Goal: Task Accomplishment & Management: Use online tool/utility

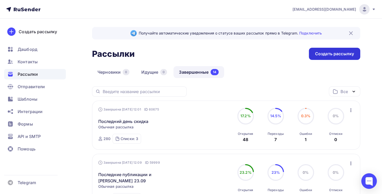
click at [325, 53] on div "Создать рассылку" at bounding box center [334, 54] width 39 height 6
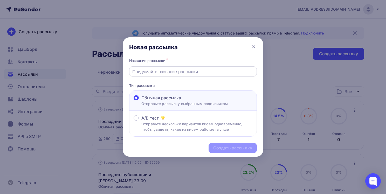
click at [183, 70] on input "text" at bounding box center [193, 71] width 122 height 6
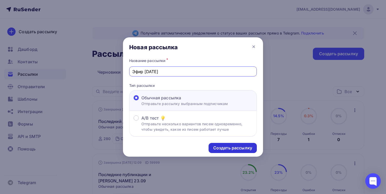
type input "Эфир [DATE]"
click at [234, 148] on div "Создать рассылку" at bounding box center [232, 148] width 39 height 6
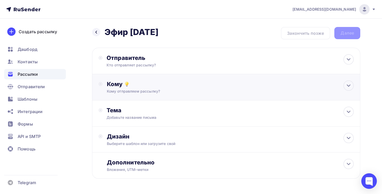
click at [136, 85] on div "Кому" at bounding box center [229, 83] width 247 height 7
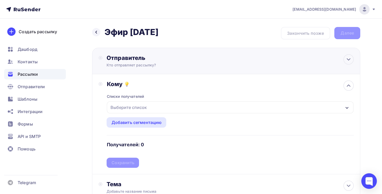
click at [155, 58] on div "Отправитель" at bounding box center [162, 57] width 112 height 7
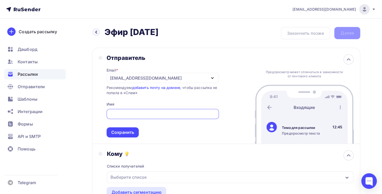
type input "[EMAIL_ADDRESS][DOMAIN_NAME]"
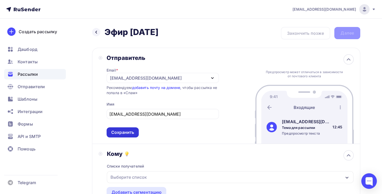
click at [127, 132] on div "Сохранить" at bounding box center [122, 132] width 23 height 6
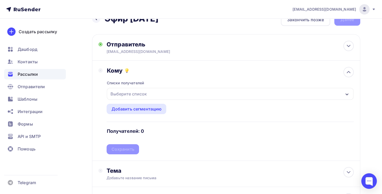
scroll to position [26, 0]
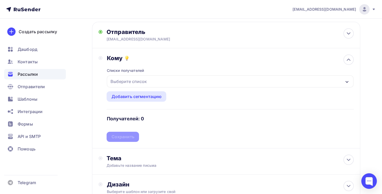
click at [137, 80] on div "Выберите список" at bounding box center [128, 81] width 40 height 9
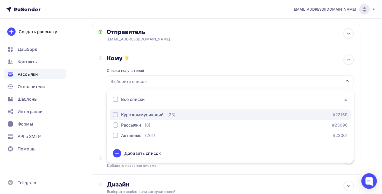
click at [116, 114] on div "button" at bounding box center [115, 114] width 5 height 5
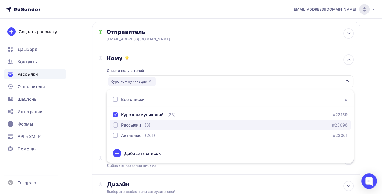
click at [115, 125] on div "button" at bounding box center [115, 124] width 5 height 5
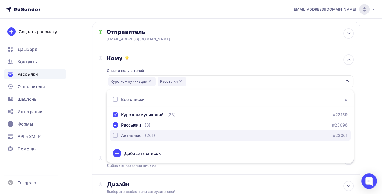
click at [116, 135] on div "button" at bounding box center [115, 135] width 5 height 5
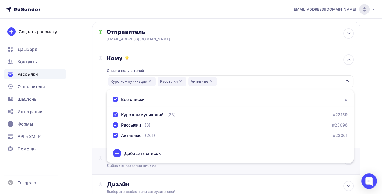
click at [174, 167] on div "Добавьте название письма" at bounding box center [152, 165] width 92 height 5
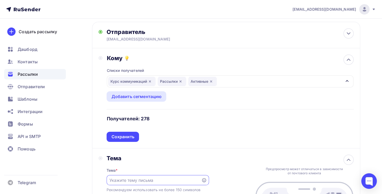
scroll to position [0, 0]
click at [128, 135] on div "Сохранить" at bounding box center [122, 137] width 23 height 6
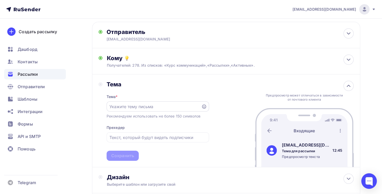
click at [125, 105] on input "text" at bounding box center [153, 106] width 89 height 6
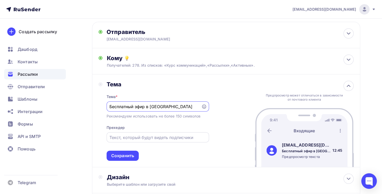
click at [137, 139] on input "text" at bounding box center [157, 137] width 96 height 6
click at [173, 108] on input "Бесплатный эфир в [GEOGRAPHIC_DATA]" at bounding box center [153, 106] width 89 height 6
type input "Бесплатный эфир в [GEOGRAPHIC_DATA]"
click at [141, 137] on input "text" at bounding box center [157, 137] width 96 height 6
type input "J"
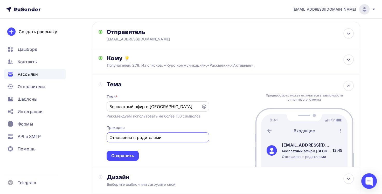
type input "Отношения с родителями"
click at [160, 103] on input "Бесплатный эфир в [GEOGRAPHIC_DATA]" at bounding box center [153, 106] width 89 height 6
click at [155, 106] on input "Бесплатный эфир в VK в 19:00" at bounding box center [153, 106] width 89 height 6
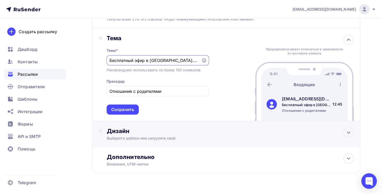
scroll to position [84, 0]
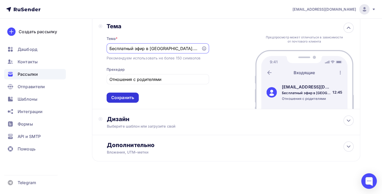
type input "Бесплатный эфир в [GEOGRAPHIC_DATA]. [DATE] 19:00"
click at [131, 97] on div "Сохранить" at bounding box center [122, 98] width 23 height 6
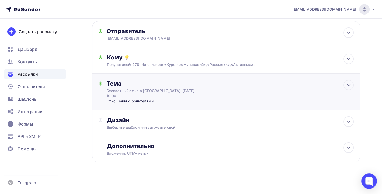
scroll to position [23, 0]
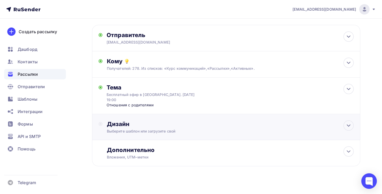
click at [141, 129] on div "Выберите шаблон или загрузите свой" at bounding box center [217, 131] width 222 height 5
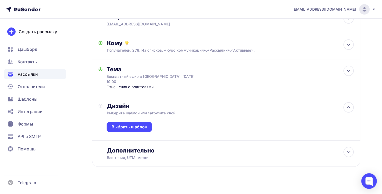
scroll to position [41, 0]
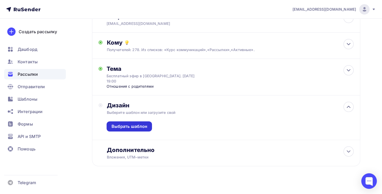
click at [140, 123] on div "Выбрать шаблон" at bounding box center [129, 126] width 36 height 6
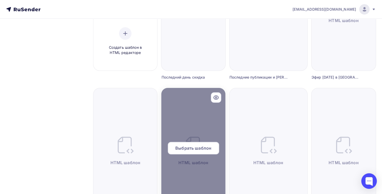
scroll to position [130, 0]
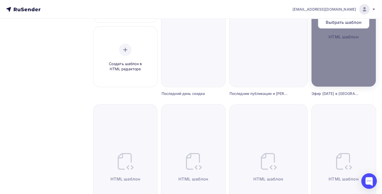
scroll to position [78, 0]
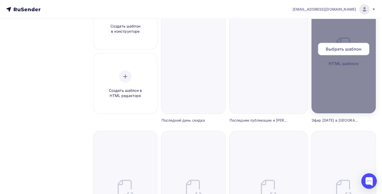
click at [344, 51] on span "Выбрать шаблон" at bounding box center [343, 49] width 36 height 6
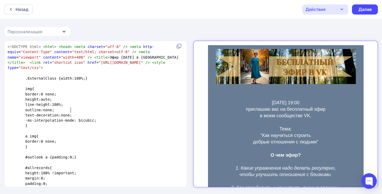
type textarea "<!LOREMIP dolo> <sita> <cons> <adip elitsed="doe-8" /> <temp inci-utlab="Etdolo…"
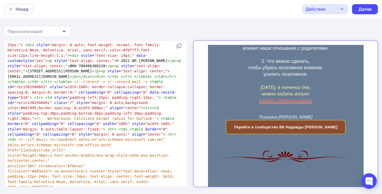
scroll to position [56, 0]
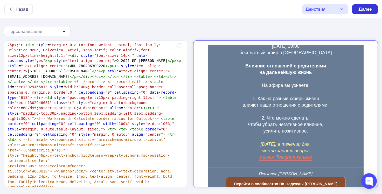
click at [363, 8] on div "Далее" at bounding box center [364, 9] width 13 height 6
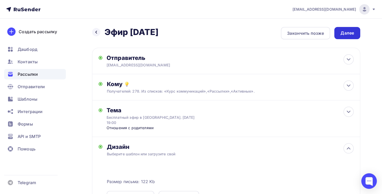
click at [347, 32] on div "Далее" at bounding box center [346, 33] width 13 height 6
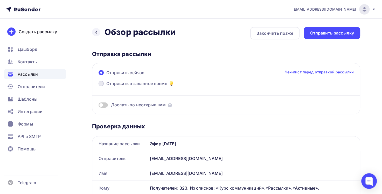
click at [102, 85] on span at bounding box center [100, 83] width 5 height 5
click at [106, 87] on input "Отправить в заданное время" at bounding box center [106, 87] width 0 height 0
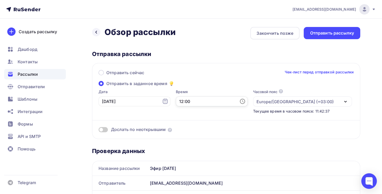
click at [176, 99] on input "12:00" at bounding box center [212, 101] width 72 height 10
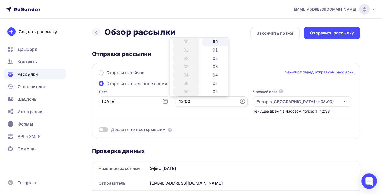
scroll to position [100, 0]
click at [187, 84] on li "17" at bounding box center [186, 83] width 27 height 8
click at [208, 114] on div "Дослать по неоткрывшим" at bounding box center [225, 123] width 255 height 19
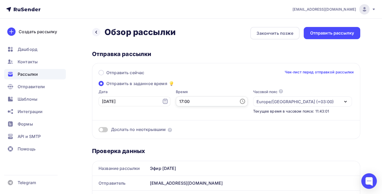
click at [176, 101] on input "17:00" at bounding box center [212, 101] width 72 height 10
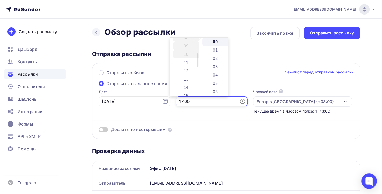
scroll to position [63, 0]
click at [187, 80] on li "12" at bounding box center [186, 78] width 27 height 8
type input "12:00"
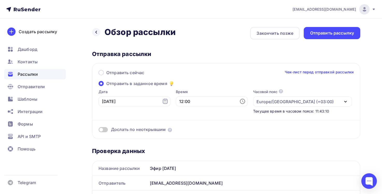
click at [190, 115] on div "Дослать по неоткрывшим" at bounding box center [225, 123] width 255 height 19
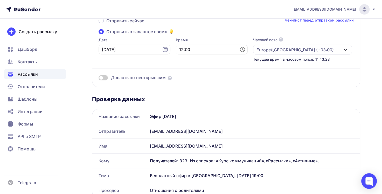
scroll to position [0, 0]
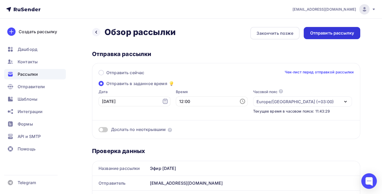
click at [328, 34] on div "Отправить рассылку" at bounding box center [332, 33] width 44 height 6
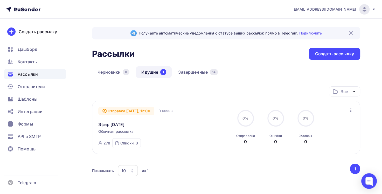
click at [350, 108] on icon "button" at bounding box center [350, 110] width 6 height 6
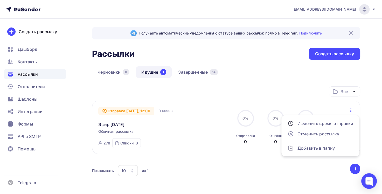
click at [239, 90] on div "Все Все папки Пробные (2) Последние публикации (1) Создать новую папку" at bounding box center [226, 93] width 268 height 14
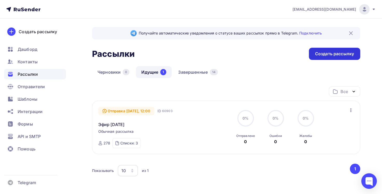
click at [328, 52] on div "Создать рассылку" at bounding box center [334, 54] width 39 height 6
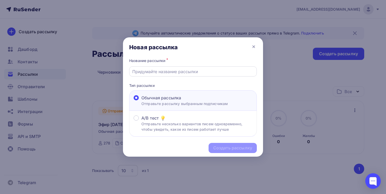
click at [145, 72] on input "text" at bounding box center [193, 71] width 122 height 6
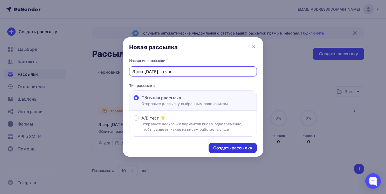
type input "Эфир [DATE] за час"
click at [235, 150] on div "Создать рассылку" at bounding box center [232, 148] width 48 height 10
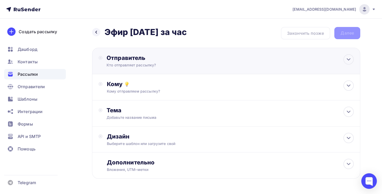
click at [137, 64] on div "Кто отправляет рассылку?" at bounding box center [156, 64] width 101 height 5
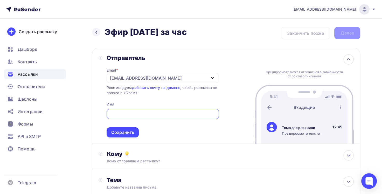
type input "[EMAIL_ADDRESS][DOMAIN_NAME]"
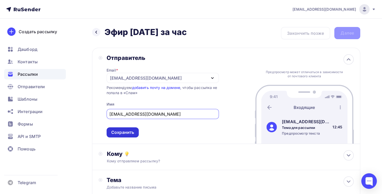
click at [119, 133] on div "Сохранить" at bounding box center [122, 132] width 23 height 6
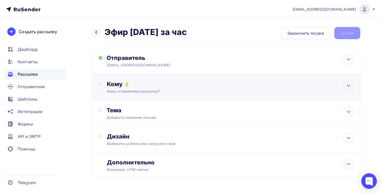
click at [142, 90] on div "Кому отправляем рассылку?" at bounding box center [217, 91] width 222 height 5
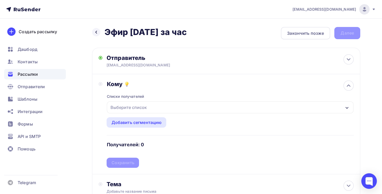
click at [131, 108] on div "Выберите список" at bounding box center [128, 107] width 40 height 9
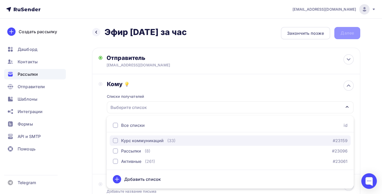
click at [116, 139] on div "button" at bounding box center [115, 140] width 5 height 5
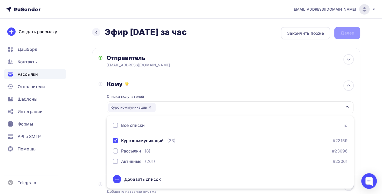
click at [114, 126] on div at bounding box center [115, 125] width 5 height 5
click at [101, 160] on div "Кому Списки получателей Курс коммуникаций Рассылки Активные Все списки id Курс …" at bounding box center [225, 123] width 255 height 87
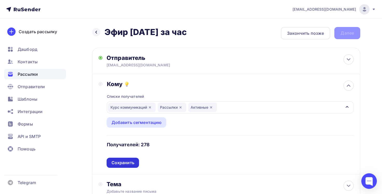
click at [123, 164] on div "Сохранить" at bounding box center [122, 163] width 23 height 6
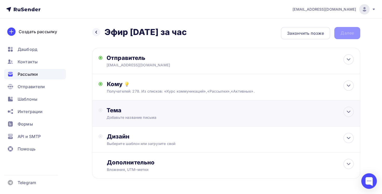
click at [149, 114] on div "Тема Добавьте название письма Тема * Рекомендуем использовать не более 150 симв…" at bounding box center [157, 112] width 102 height 13
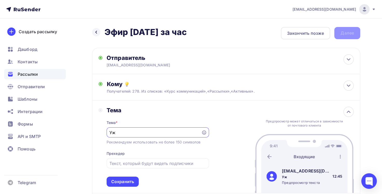
type input "У"
type input "Эфир уже через час"
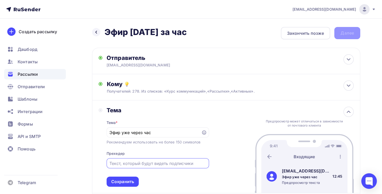
click at [170, 162] on input "text" at bounding box center [157, 163] width 96 height 6
drag, startPoint x: 117, startPoint y: 163, endPoint x: 117, endPoint y: 169, distance: 5.7
click at [117, 164] on input "Отншения с родиелями" at bounding box center [157, 163] width 96 height 6
click at [148, 164] on input "Отношения с родиелями" at bounding box center [157, 163] width 96 height 6
drag, startPoint x: 171, startPoint y: 162, endPoint x: 171, endPoint y: 169, distance: 6.7
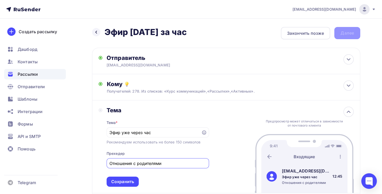
click at [171, 163] on input "Отношения с родителями" at bounding box center [157, 163] width 96 height 6
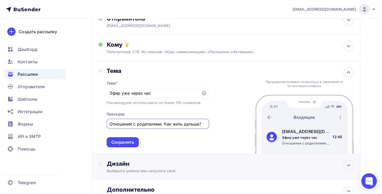
scroll to position [52, 0]
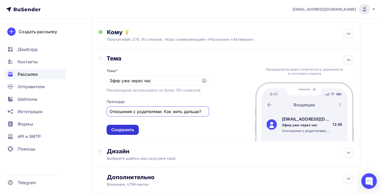
type input "Отношения с родителями. Как жить дальше?"
click at [128, 131] on div "Сохранить" at bounding box center [122, 130] width 23 height 6
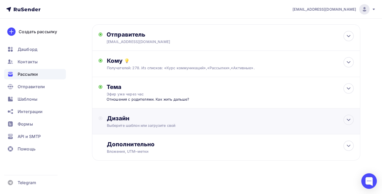
scroll to position [23, 0]
click at [129, 124] on div "Выберите шаблон или загрузите свой" at bounding box center [217, 125] width 222 height 5
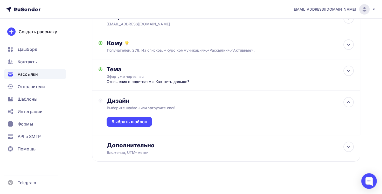
scroll to position [41, 0]
click at [130, 123] on div "Выбрать шаблон" at bounding box center [129, 121] width 36 height 6
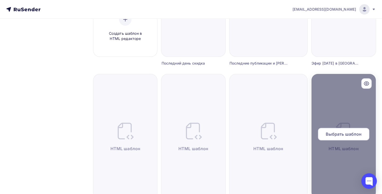
scroll to position [52, 0]
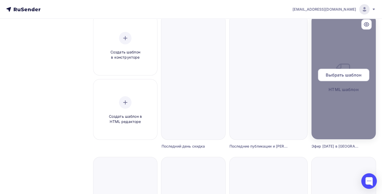
click at [341, 73] on span "Выбрать шаблон" at bounding box center [343, 75] width 36 height 6
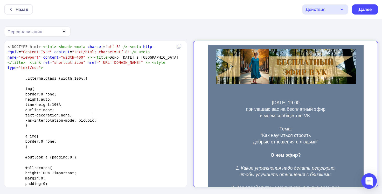
type textarea "<!LOREMIP dolo> <sita> <cons> <adip elitsed="doe-8" /> <temp inci-utlab="Etdolo…"
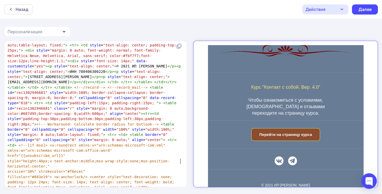
scroll to position [166, 0]
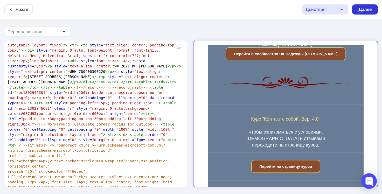
click at [363, 11] on div "Далее" at bounding box center [364, 9] width 13 height 6
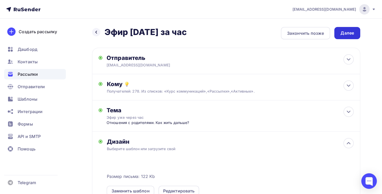
click at [349, 31] on div "Далее" at bounding box center [346, 33] width 13 height 6
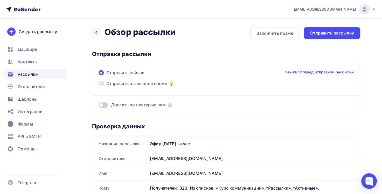
click at [102, 82] on span at bounding box center [100, 83] width 5 height 5
click at [106, 87] on input "Отправить в заданное время" at bounding box center [106, 87] width 0 height 0
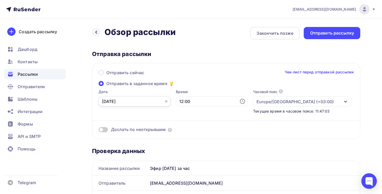
click at [127, 102] on input "[DATE]" at bounding box center [134, 101] width 72 height 10
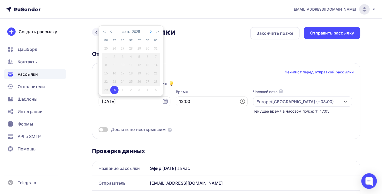
click at [150, 30] on icon "button" at bounding box center [150, 32] width 3 height 4
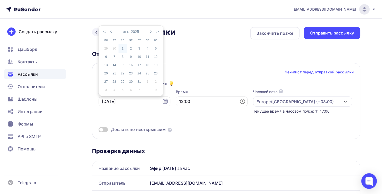
click at [123, 48] on div "1" at bounding box center [122, 48] width 8 height 5
type input "[DATE]"
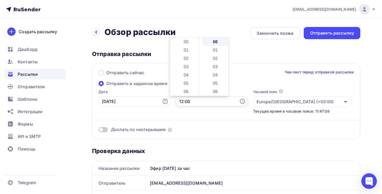
click at [176, 102] on input "12:00" at bounding box center [212, 101] width 72 height 10
click at [184, 89] on li "18" at bounding box center [186, 91] width 27 height 8
type input "18:00"
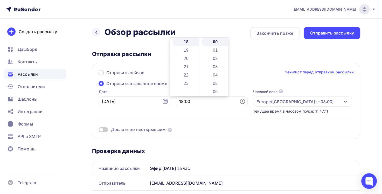
click at [205, 111] on div "Время 18:00" at bounding box center [212, 101] width 72 height 25
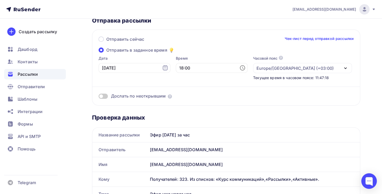
scroll to position [0, 0]
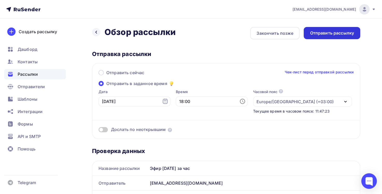
click at [331, 32] on div "Отправить рассылку" at bounding box center [332, 33] width 44 height 6
